Goal: Find contact information: Find contact information

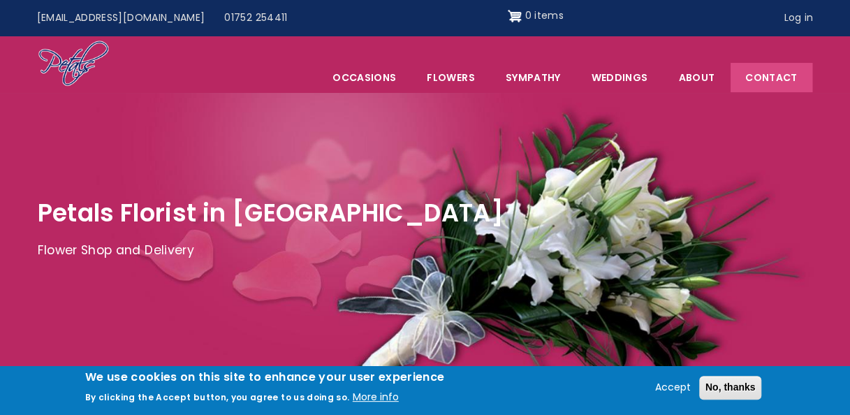
click at [782, 71] on link "Contact" at bounding box center [771, 77] width 81 height 29
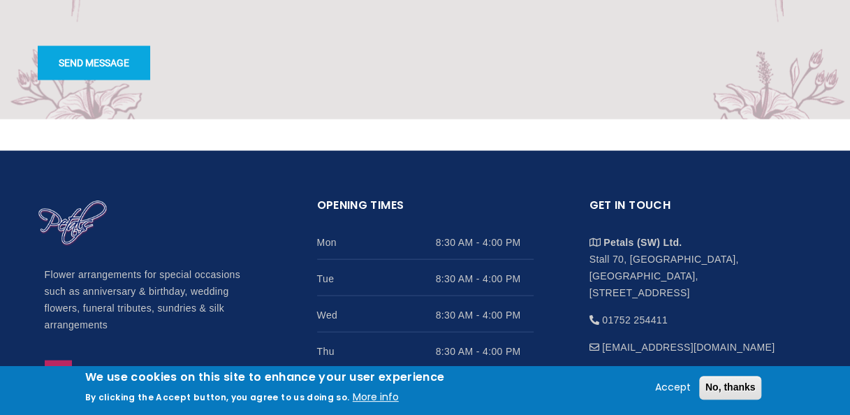
scroll to position [1374, 0]
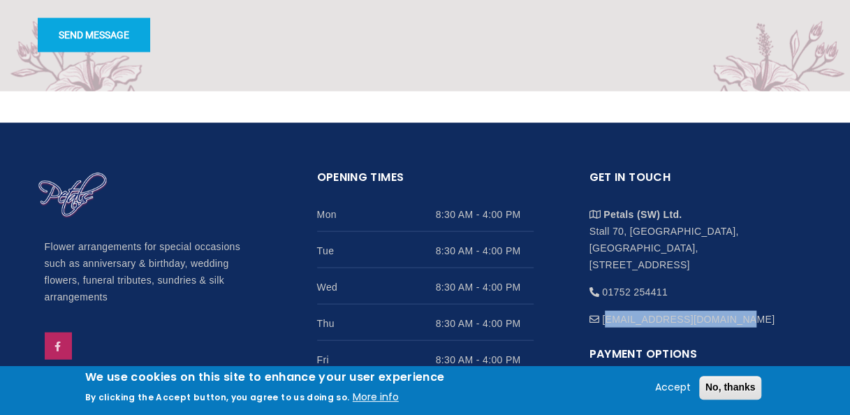
drag, startPoint x: 721, startPoint y: 317, endPoint x: 606, endPoint y: 320, distance: 115.3
click at [606, 320] on li "[EMAIL_ADDRESS][DOMAIN_NAME]" at bounding box center [698, 313] width 217 height 27
drag, startPoint x: 606, startPoint y: 320, endPoint x: 727, endPoint y: 320, distance: 120.9
click at [727, 320] on li "[EMAIL_ADDRESS][DOMAIN_NAME]" at bounding box center [698, 313] width 217 height 27
click at [716, 321] on li "[EMAIL_ADDRESS][DOMAIN_NAME]" at bounding box center [698, 313] width 217 height 27
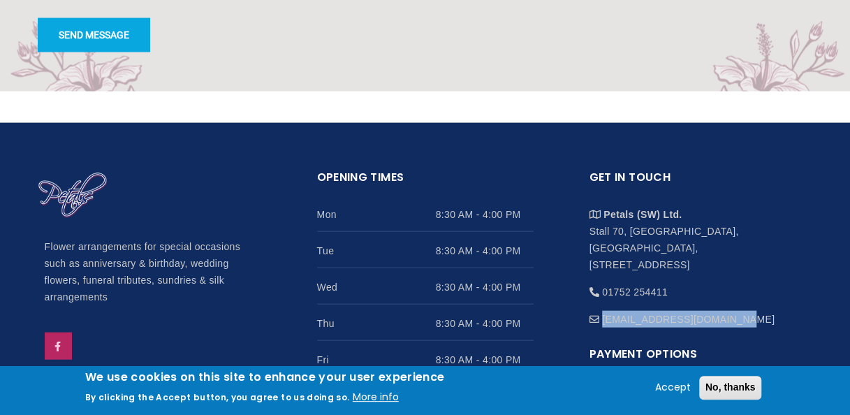
drag, startPoint x: 716, startPoint y: 319, endPoint x: 602, endPoint y: 321, distance: 113.9
click at [602, 321] on li "[EMAIL_ADDRESS][DOMAIN_NAME]" at bounding box center [698, 313] width 217 height 27
copy li "[EMAIL_ADDRESS][DOMAIN_NAME]"
